Goal: Task Accomplishment & Management: Use online tool/utility

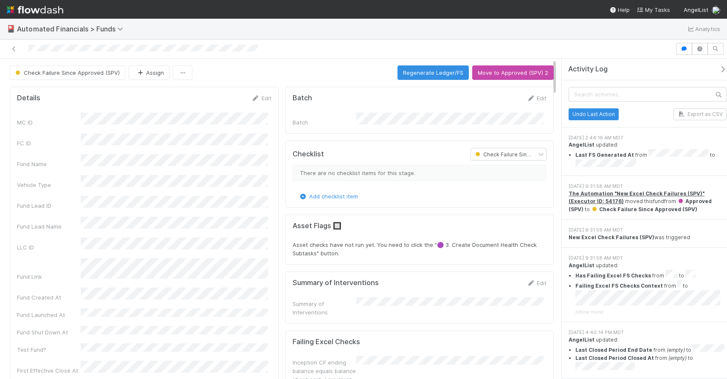
click at [16, 53] on div at bounding box center [337, 49] width 669 height 12
click at [15, 49] on icon at bounding box center [14, 49] width 8 height 6
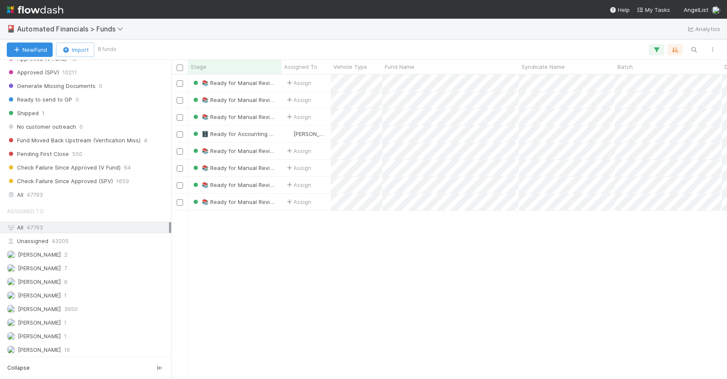
scroll to position [1055, 0]
click at [54, 195] on div "All 47793" at bounding box center [88, 193] width 162 height 11
click at [662, 52] on button "button" at bounding box center [656, 49] width 15 height 11
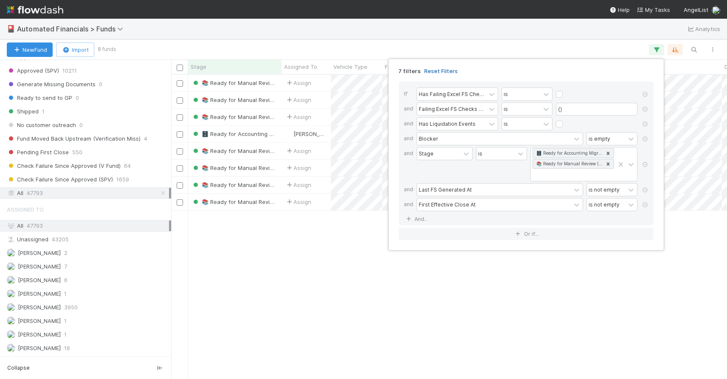
click at [435, 71] on link "Reset Filters" at bounding box center [441, 71] width 34 height 7
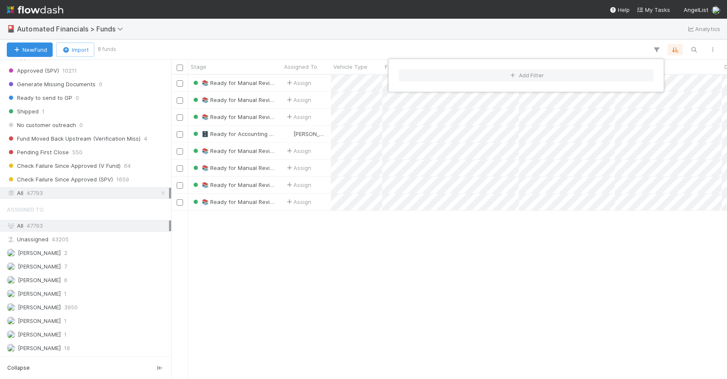
scroll to position [298, 550]
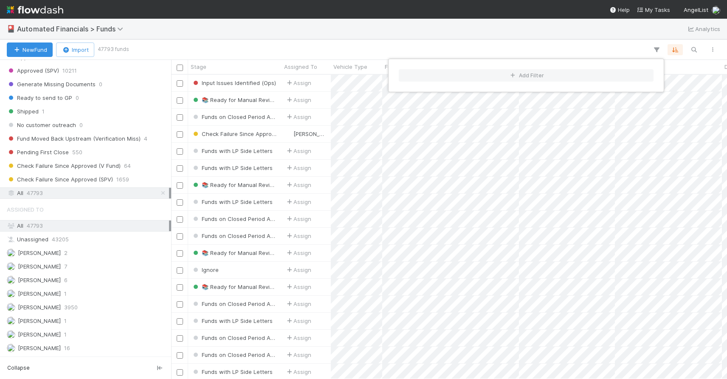
click at [119, 177] on div "Add Filter" at bounding box center [363, 189] width 727 height 379
click at [122, 180] on div "Add Filter" at bounding box center [363, 189] width 727 height 379
click at [144, 180] on div "Check Failure Since Approved (SPV) 1659" at bounding box center [88, 179] width 162 height 11
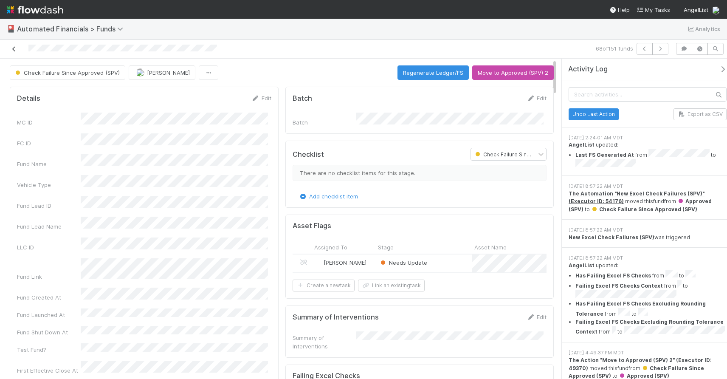
click at [16, 49] on icon at bounding box center [14, 49] width 8 height 6
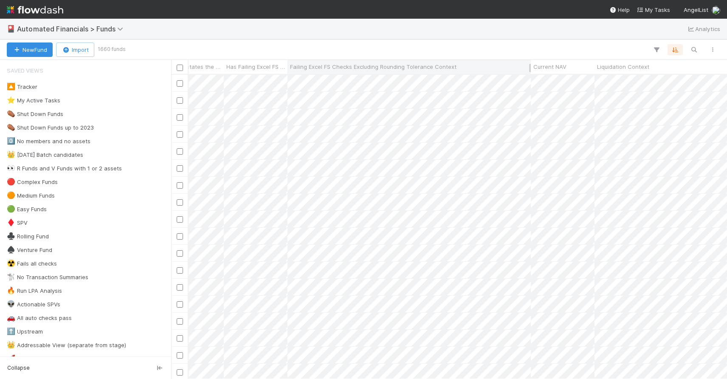
click at [413, 67] on span "Failing Excel FS Checks Excluding Rounding Tolerance Context" at bounding box center [373, 66] width 167 height 8
click at [353, 79] on div "Sort A → Z" at bounding box center [339, 82] width 97 height 13
click at [387, 70] on span "Failing Excel FS Checks Excluding Rounding Tolerance Context" at bounding box center [373, 66] width 167 height 8
click at [362, 80] on div "Sort A → Z" at bounding box center [339, 82] width 97 height 13
click at [526, 65] on icon at bounding box center [523, 67] width 8 height 6
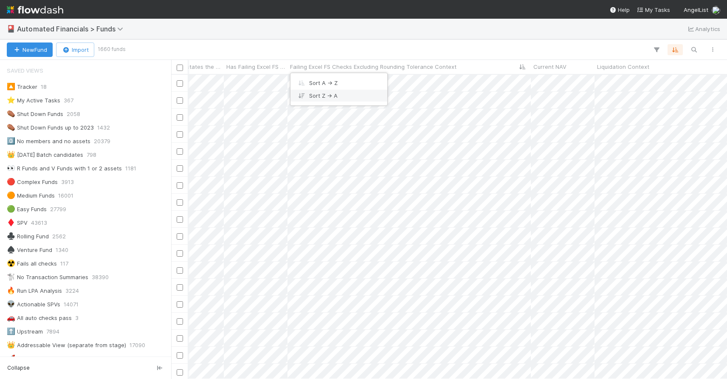
click at [347, 98] on div "Sort Z → A" at bounding box center [339, 95] width 97 height 13
click at [521, 67] on icon at bounding box center [523, 67] width 8 height 6
click at [341, 81] on div "Sort A → Z" at bounding box center [339, 82] width 97 height 13
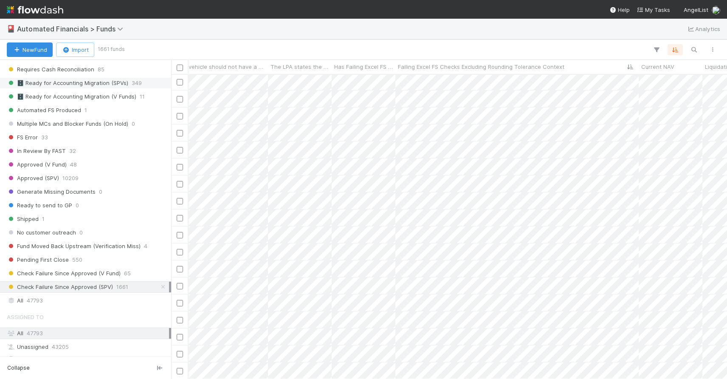
scroll to position [951, 0]
